Goal: Book appointment/travel/reservation

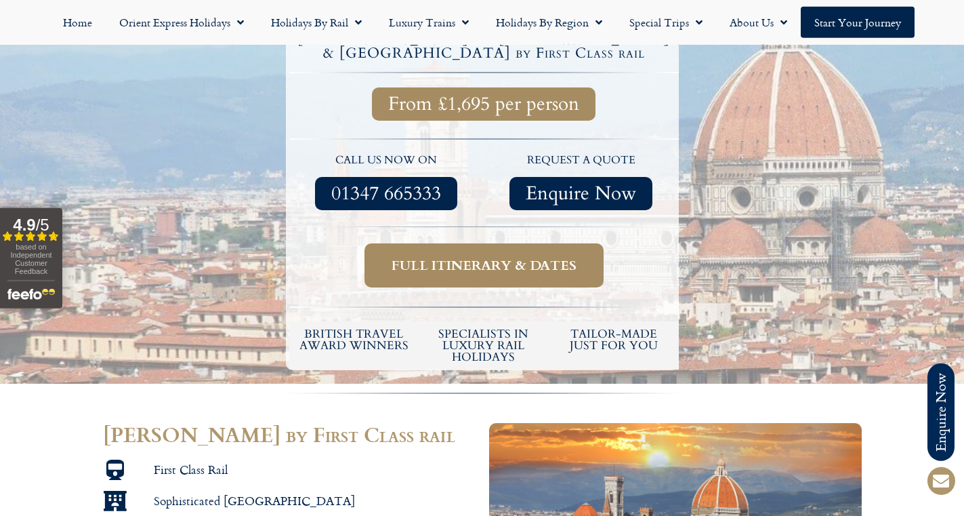
scroll to position [484, 0]
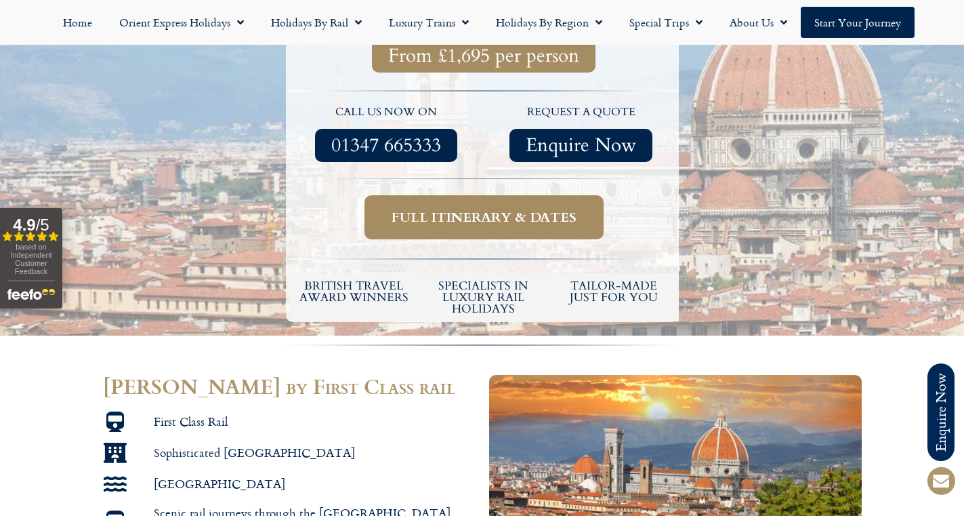
click at [505, 209] on span "Full itinerary & dates" at bounding box center [484, 217] width 185 height 17
click at [491, 209] on span "Full itinerary & dates" at bounding box center [484, 217] width 185 height 17
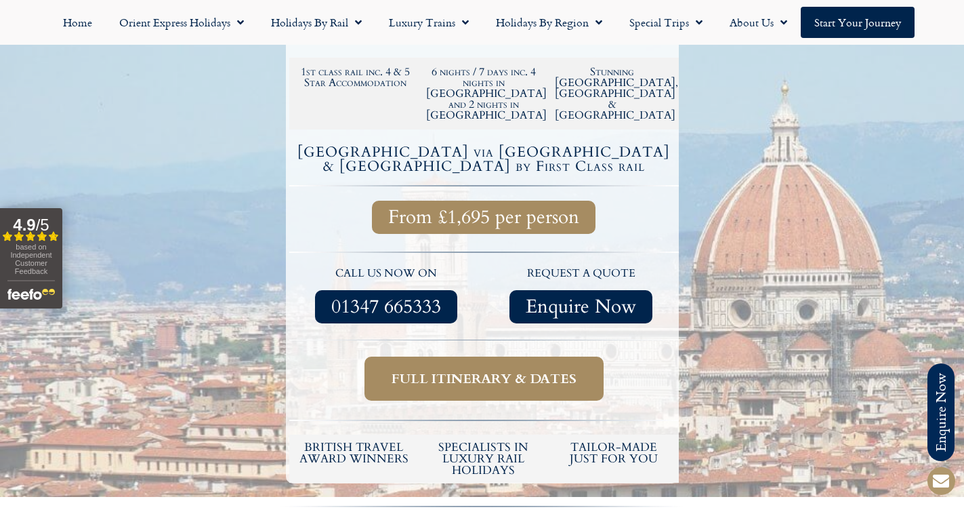
scroll to position [484, 0]
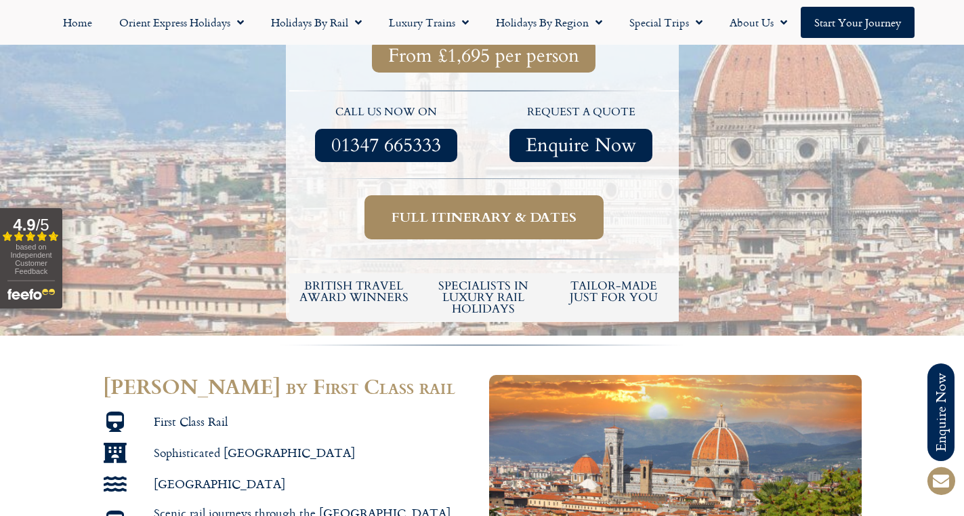
click at [478, 209] on span "Full itinerary & dates" at bounding box center [484, 217] width 185 height 17
click at [479, 209] on span "Full itinerary & dates" at bounding box center [484, 217] width 185 height 17
click at [577, 137] on span "Enquire Now" at bounding box center [581, 145] width 110 height 17
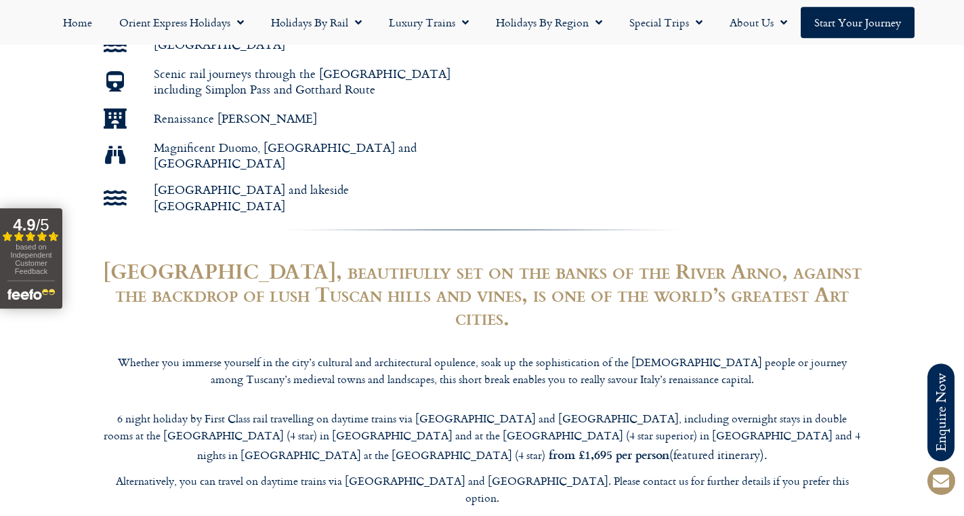
scroll to position [968, 0]
